Goal: Information Seeking & Learning: Learn about a topic

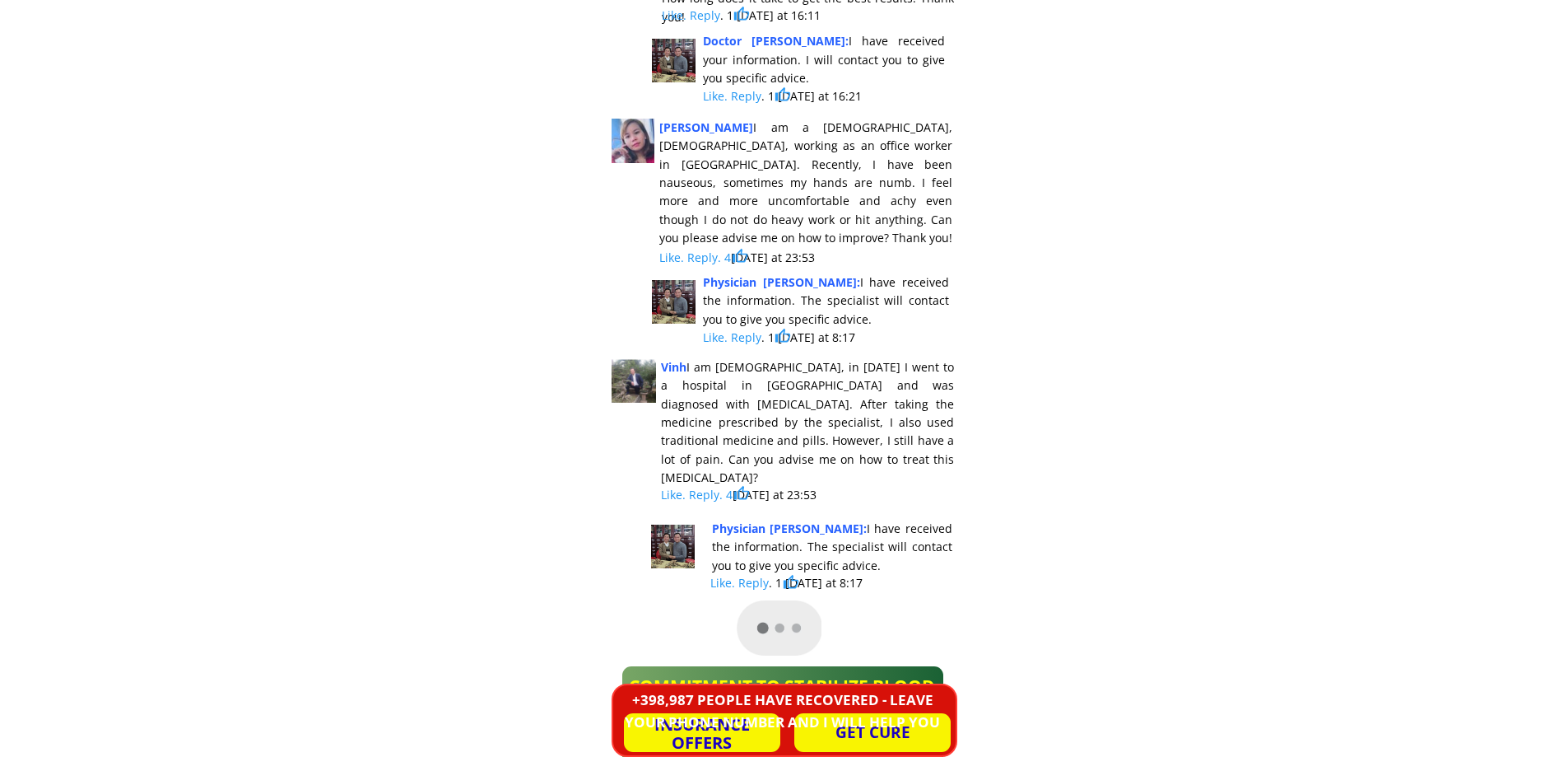
scroll to position [14328, 0]
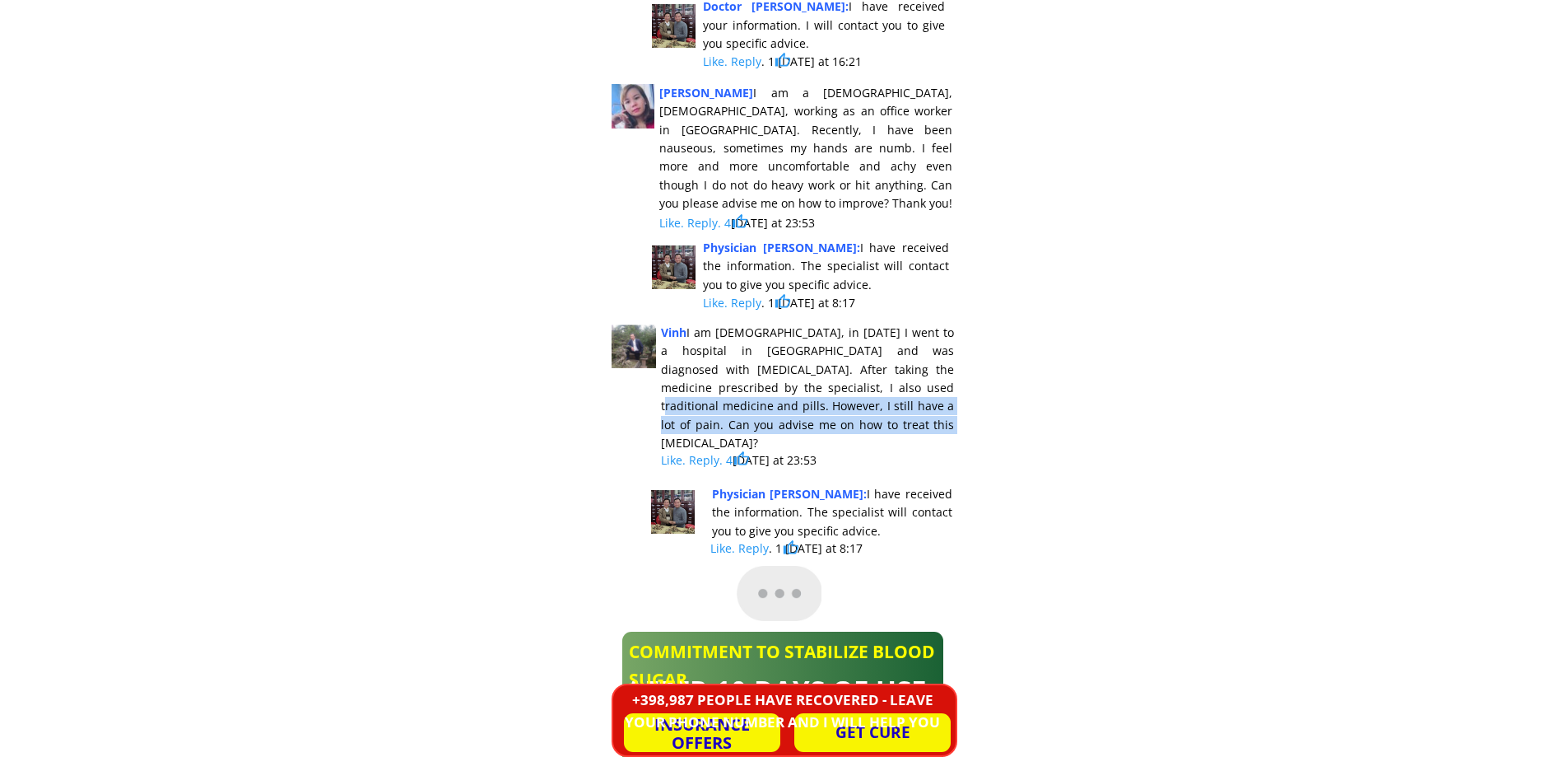
drag, startPoint x: 879, startPoint y: 406, endPoint x: 917, endPoint y: 425, distance: 42.5
click at [917, 425] on div "Vinh I am [DEMOGRAPHIC_DATA], in [DATE] I went to a hospital in [GEOGRAPHIC_DAT…" at bounding box center [807, 388] width 293 height 130
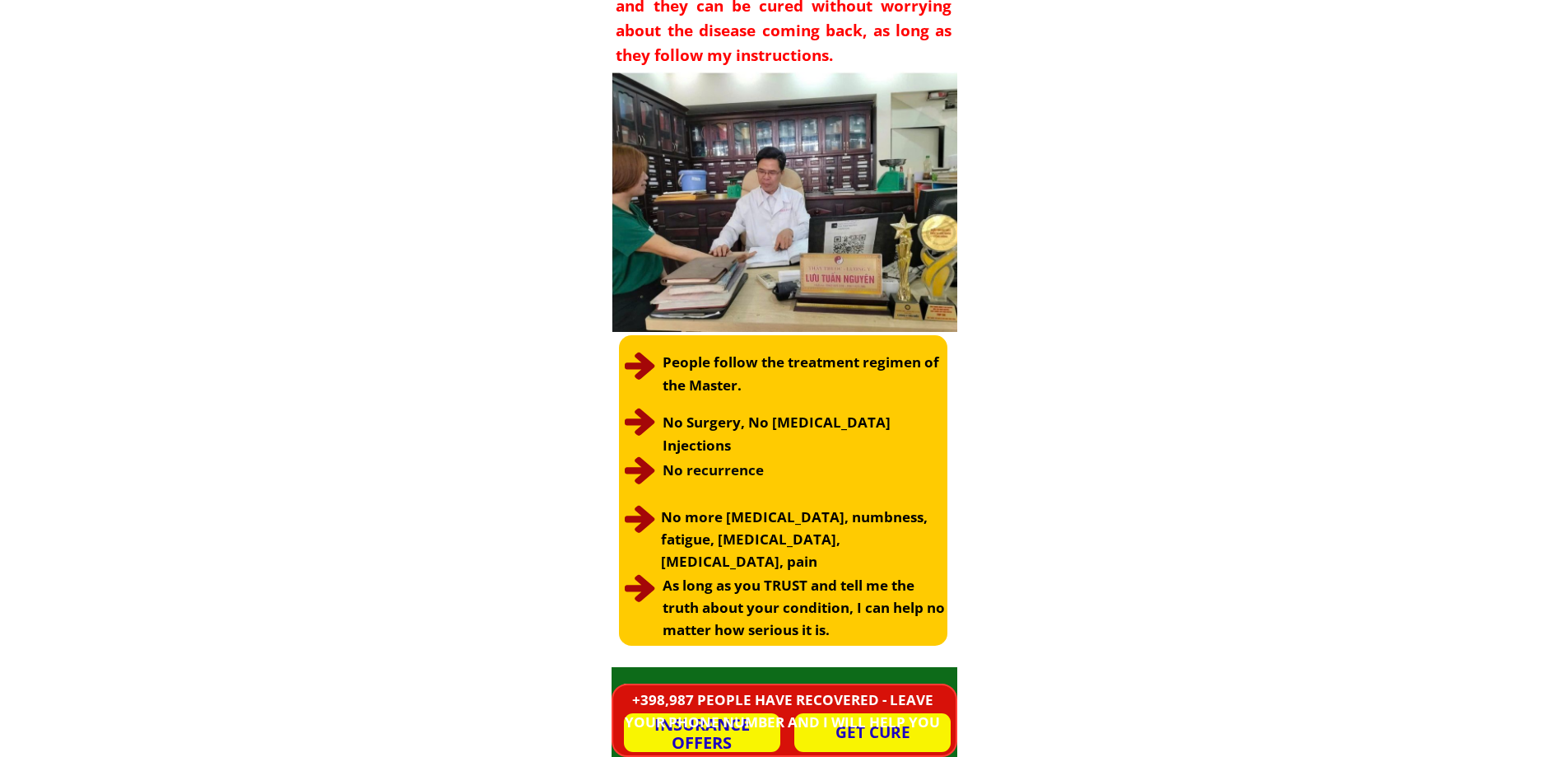
scroll to position [3434, 0]
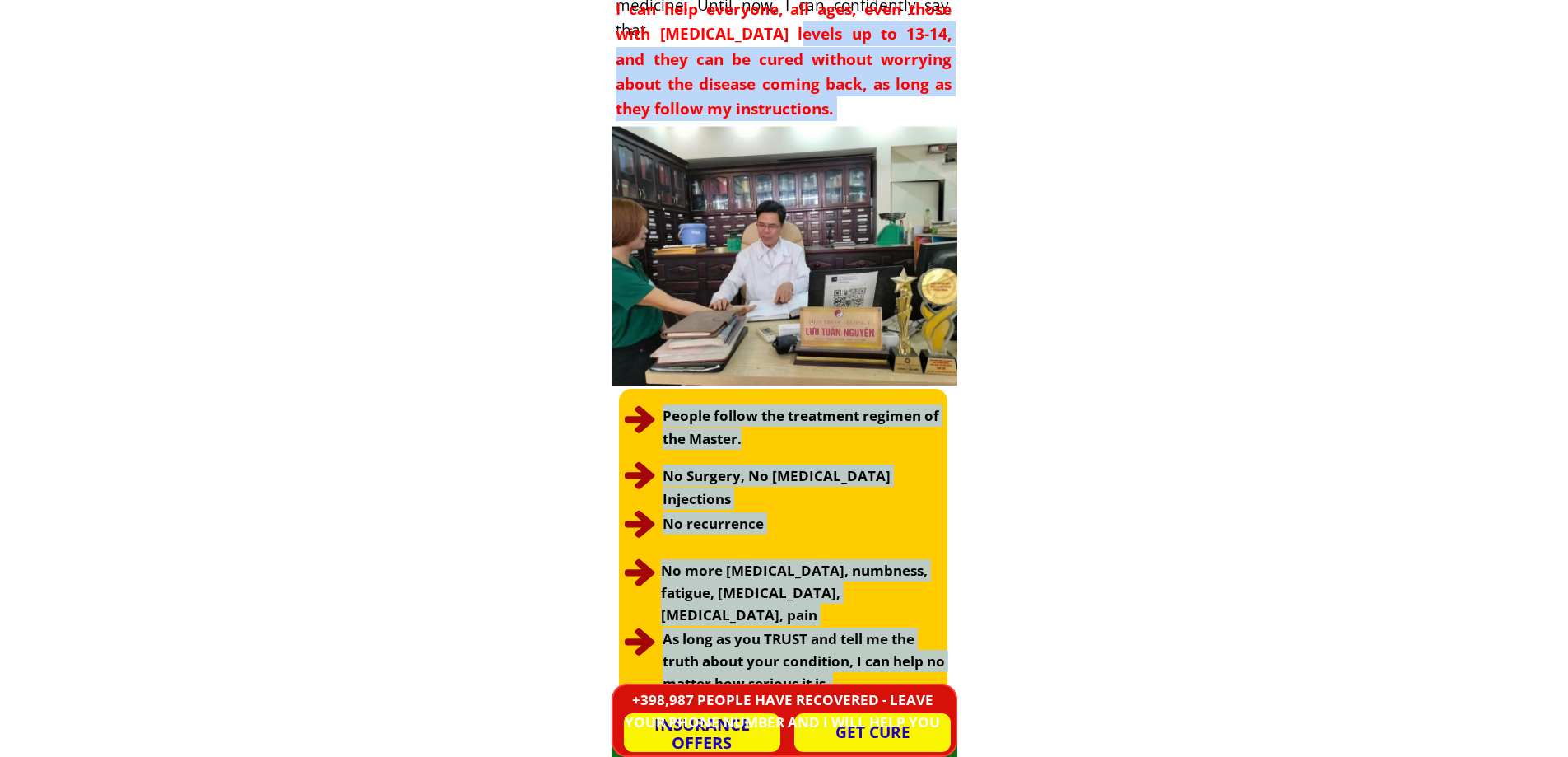
scroll to position [3477, 0]
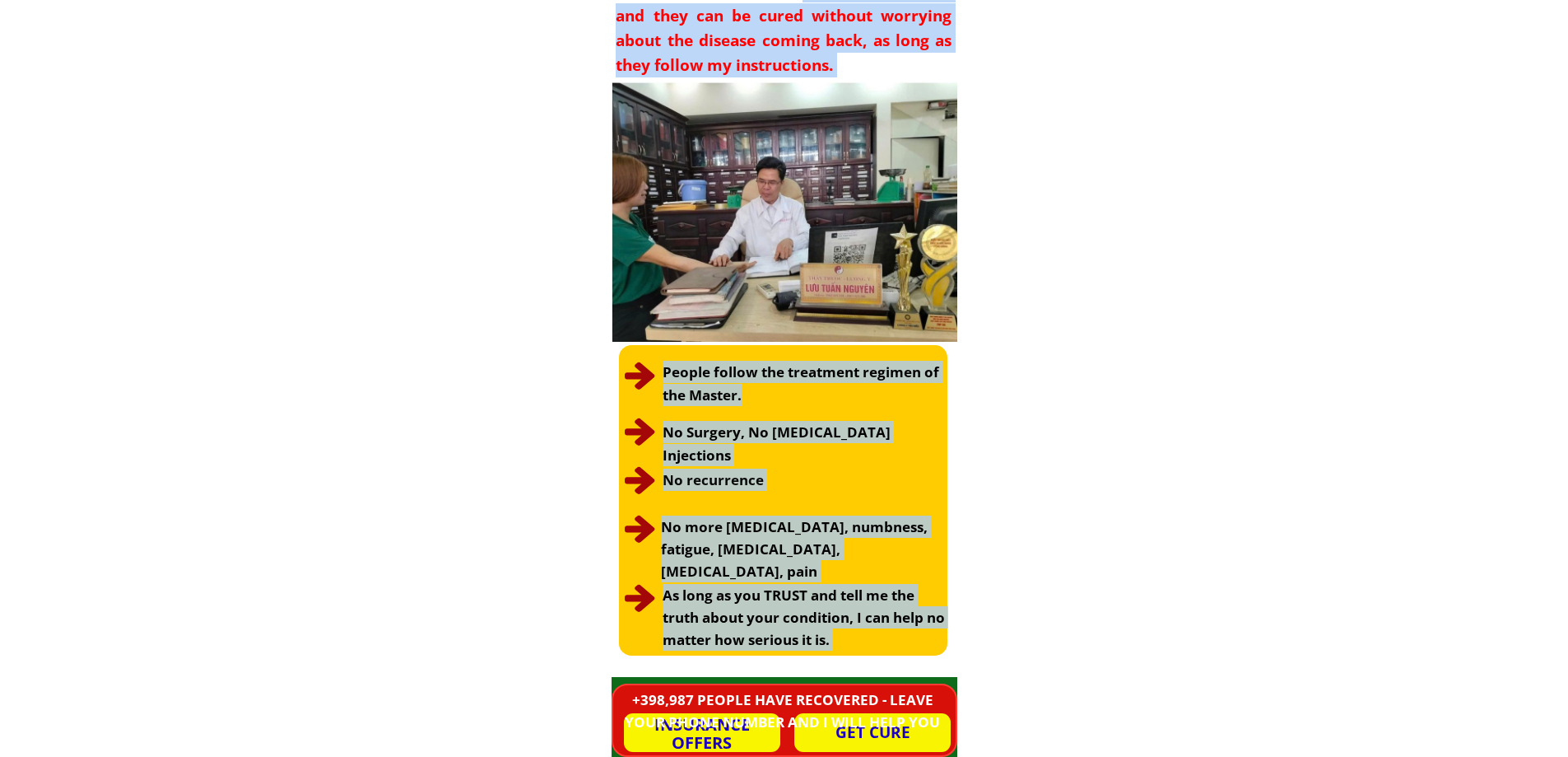
drag, startPoint x: 792, startPoint y: 42, endPoint x: 997, endPoint y: 723, distance: 711.2
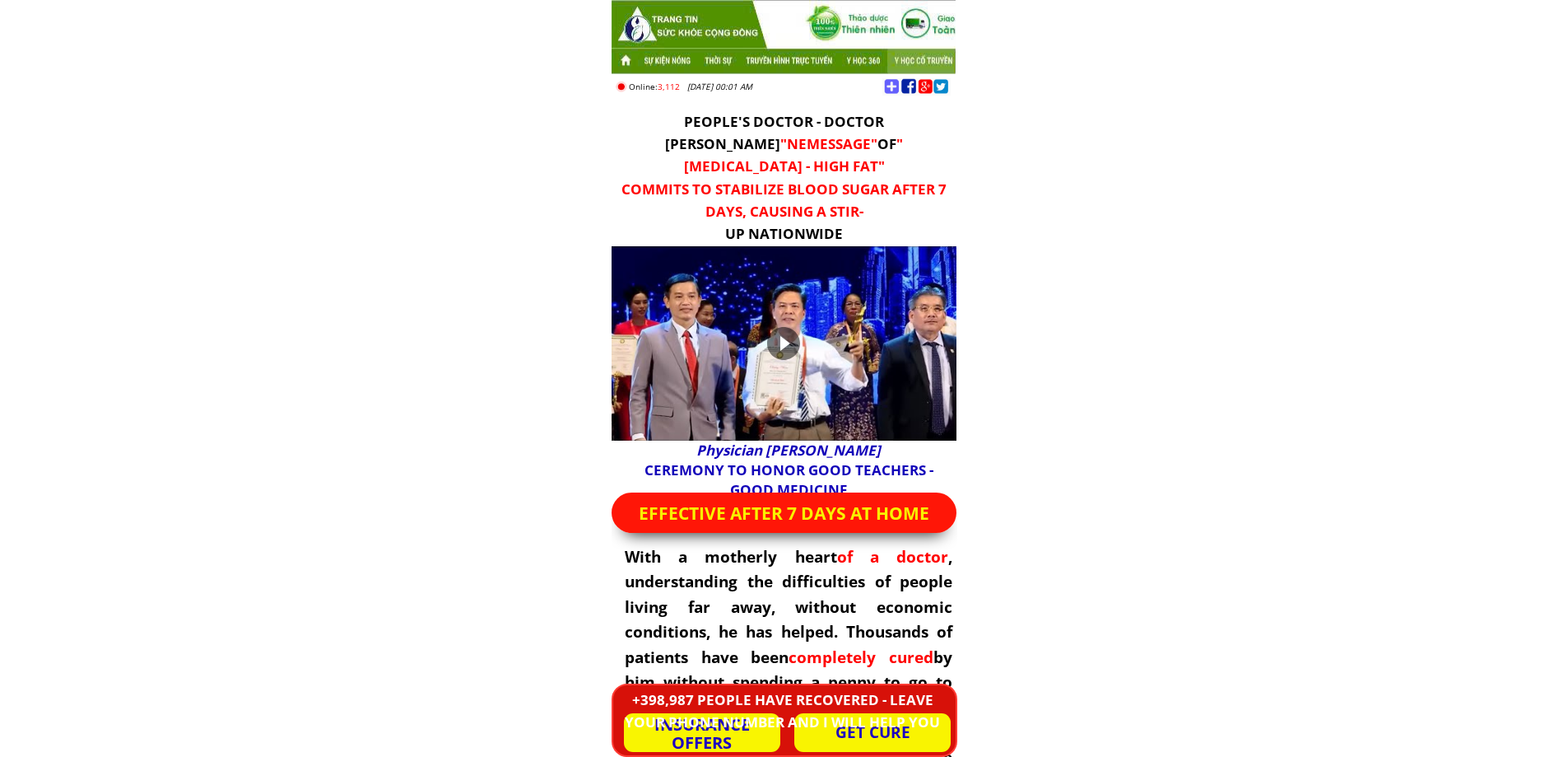
click at [908, 83] on div at bounding box center [917, 86] width 68 height 17
click at [909, 85] on div at bounding box center [917, 86] width 68 height 17
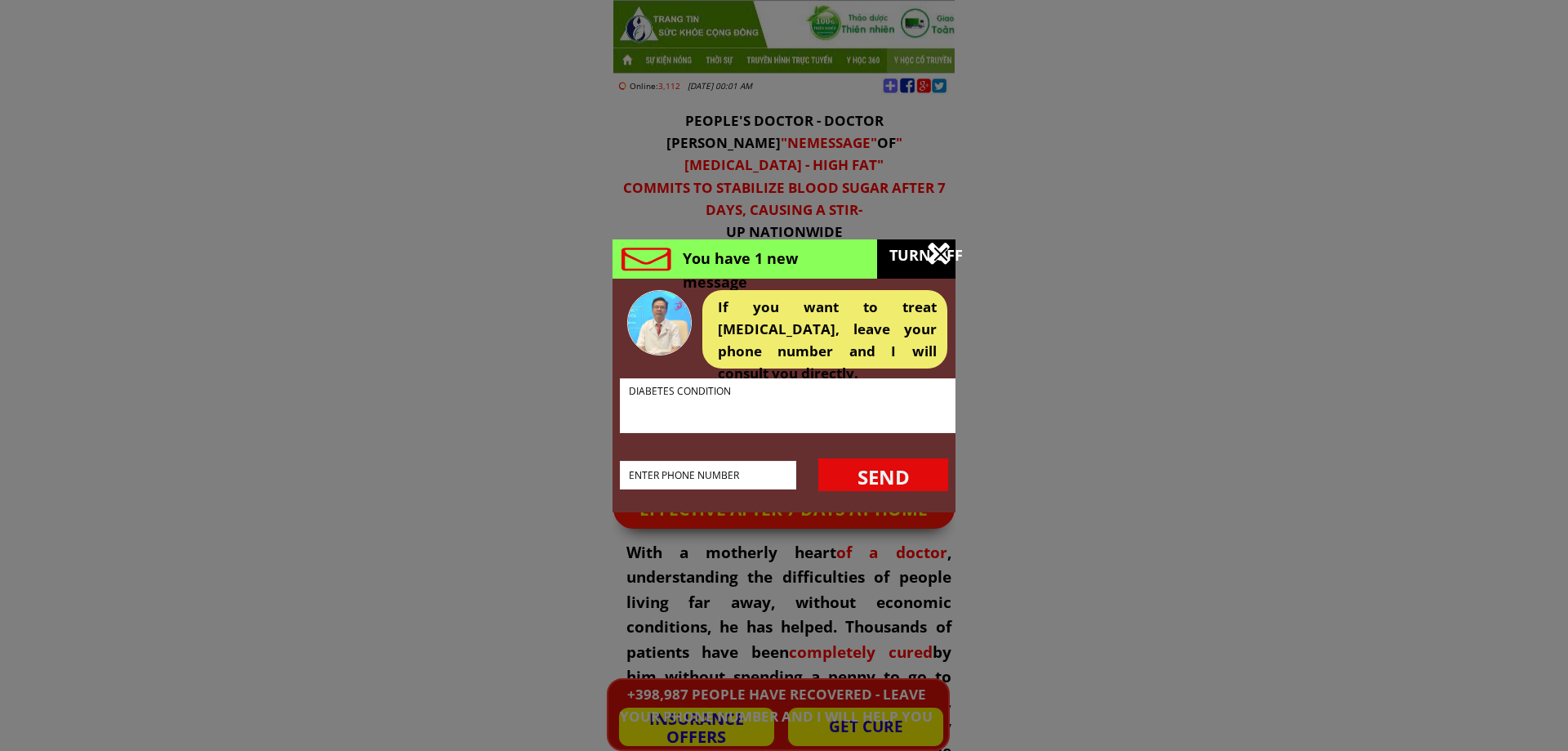
click at [938, 250] on div at bounding box center [940, 254] width 13 height 13
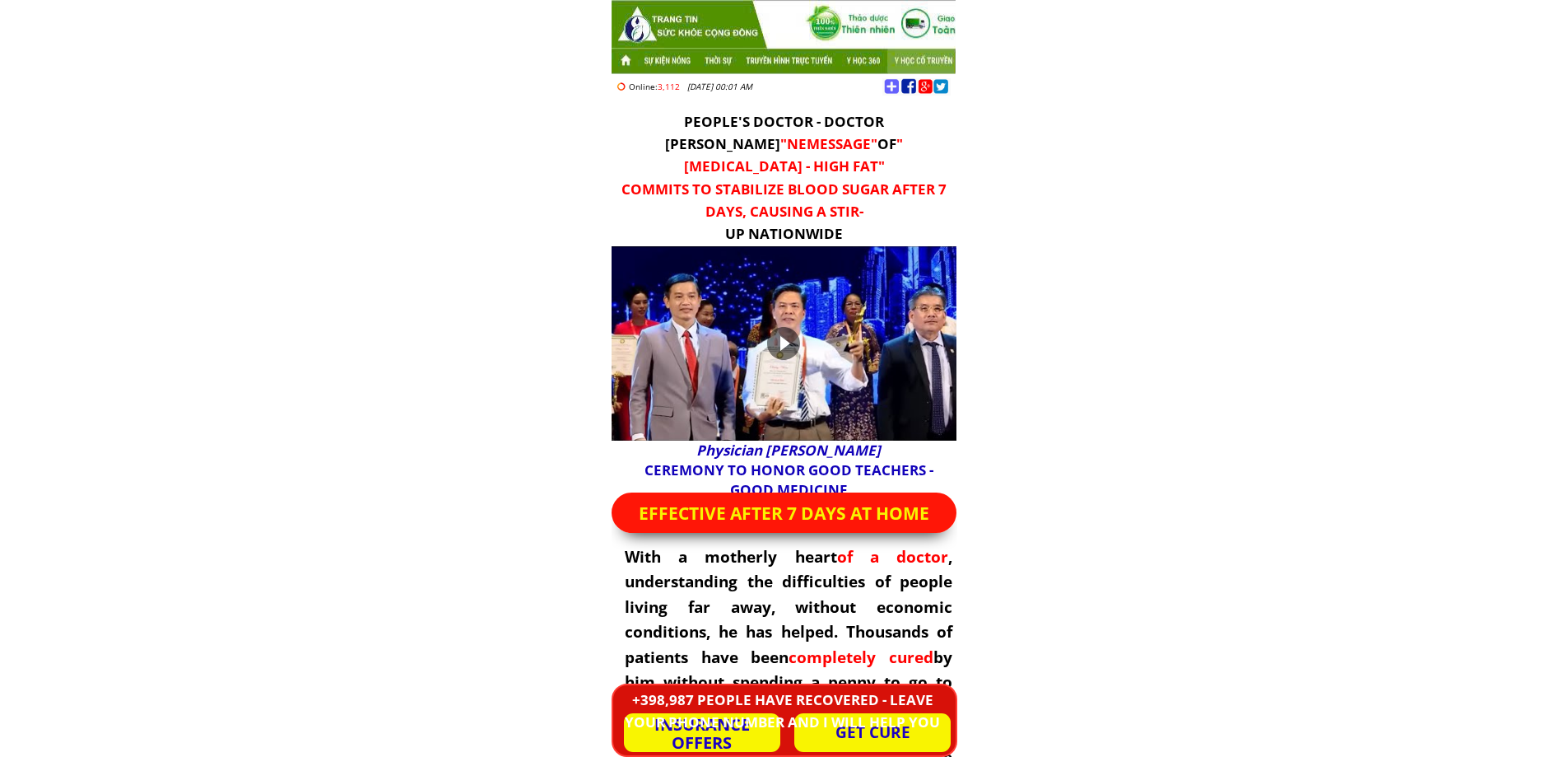
click at [914, 84] on div at bounding box center [917, 86] width 68 height 17
